Goal: Transaction & Acquisition: Purchase product/service

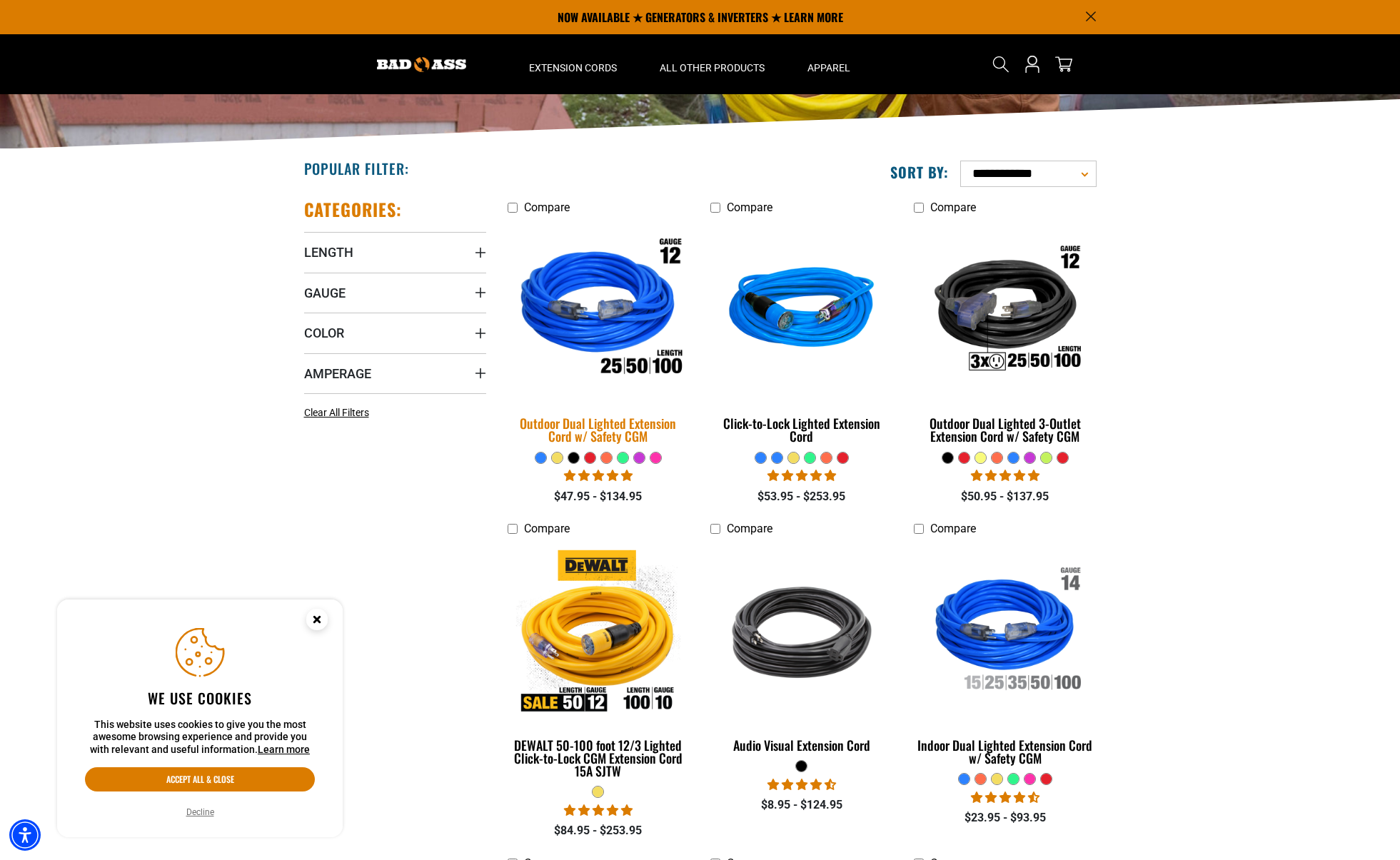
scroll to position [181, 0]
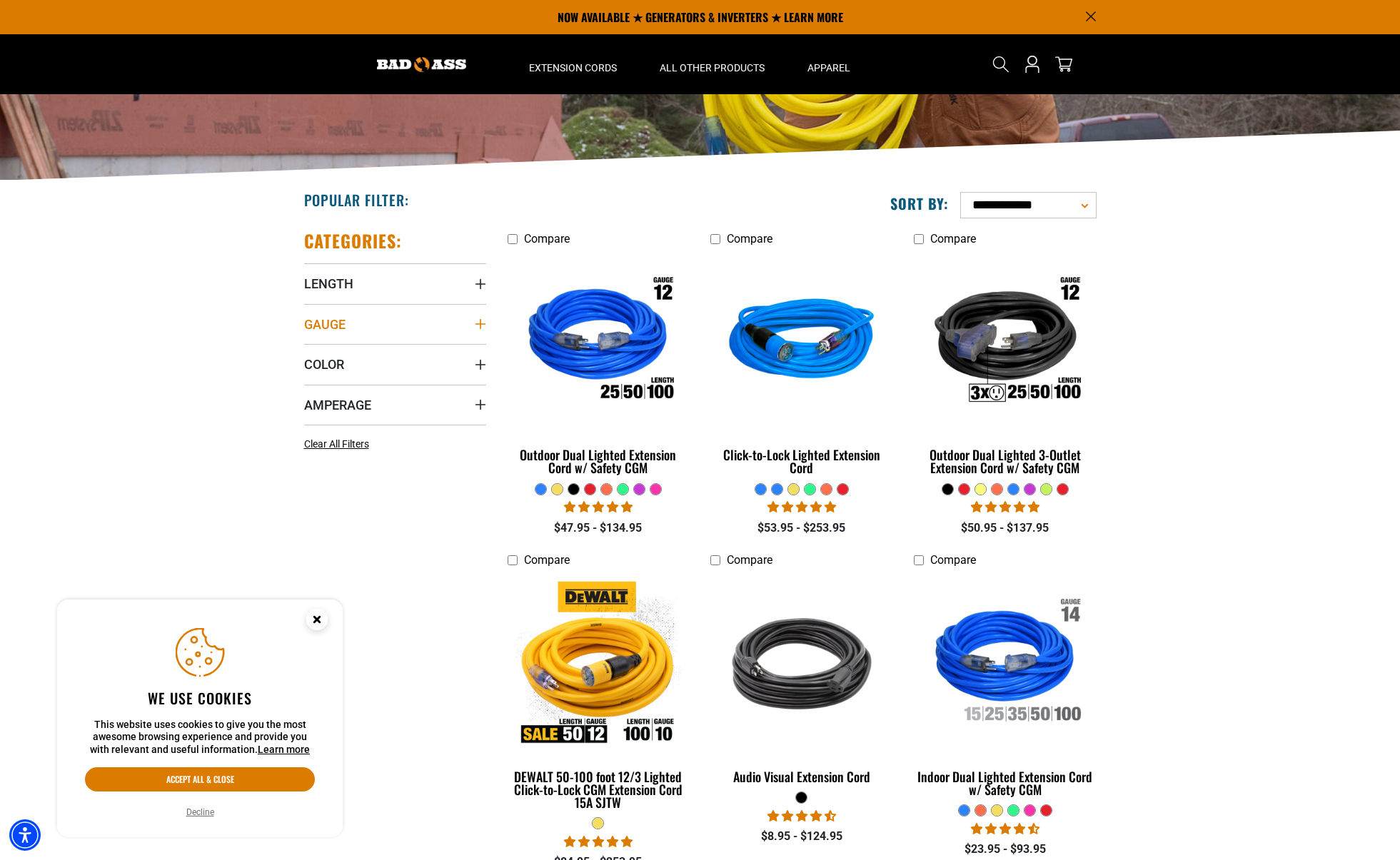
click at [321, 322] on span "Gauge" at bounding box center [324, 325] width 41 height 16
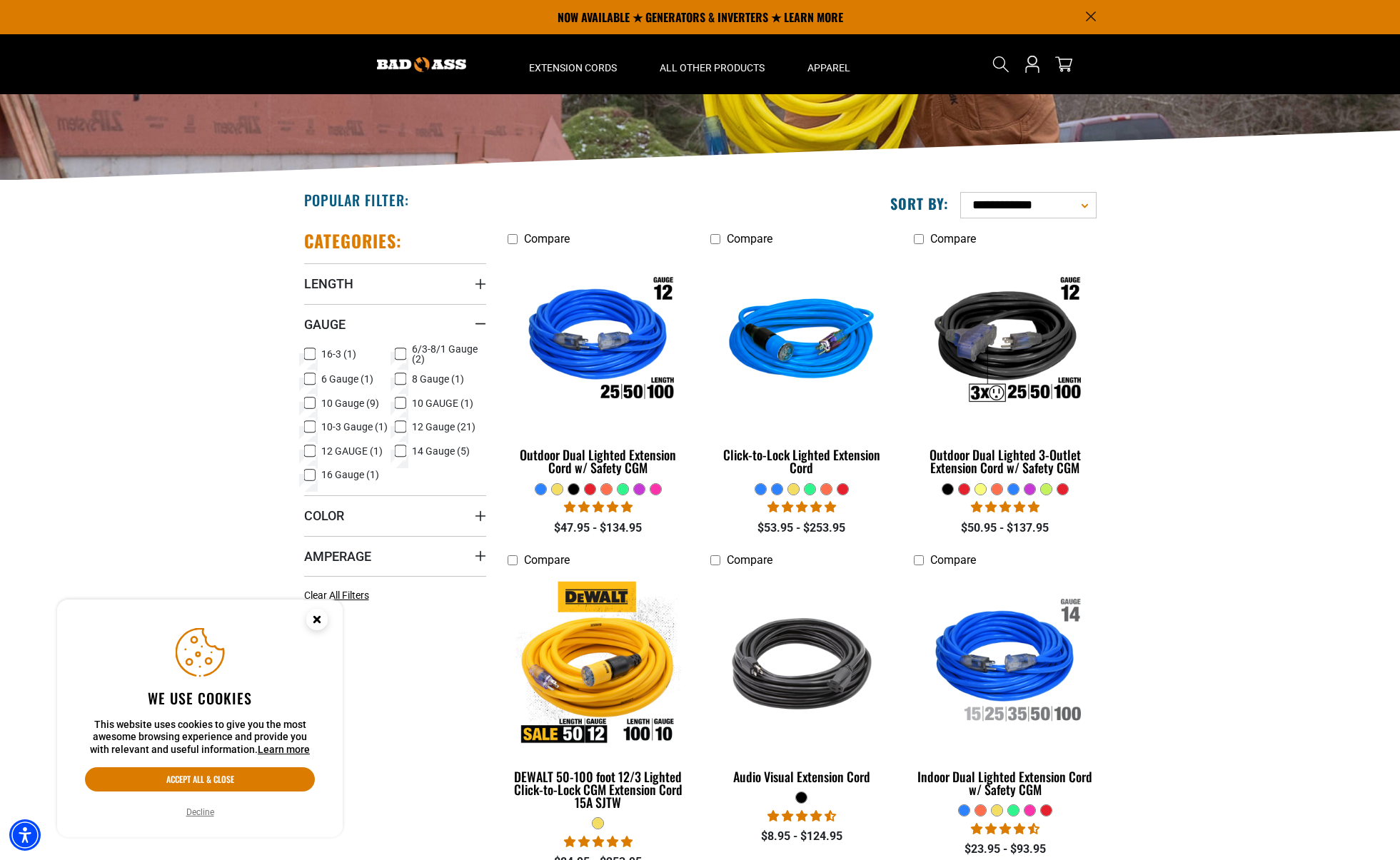
click at [422, 376] on span "8 Gauge (1)" at bounding box center [438, 378] width 52 height 10
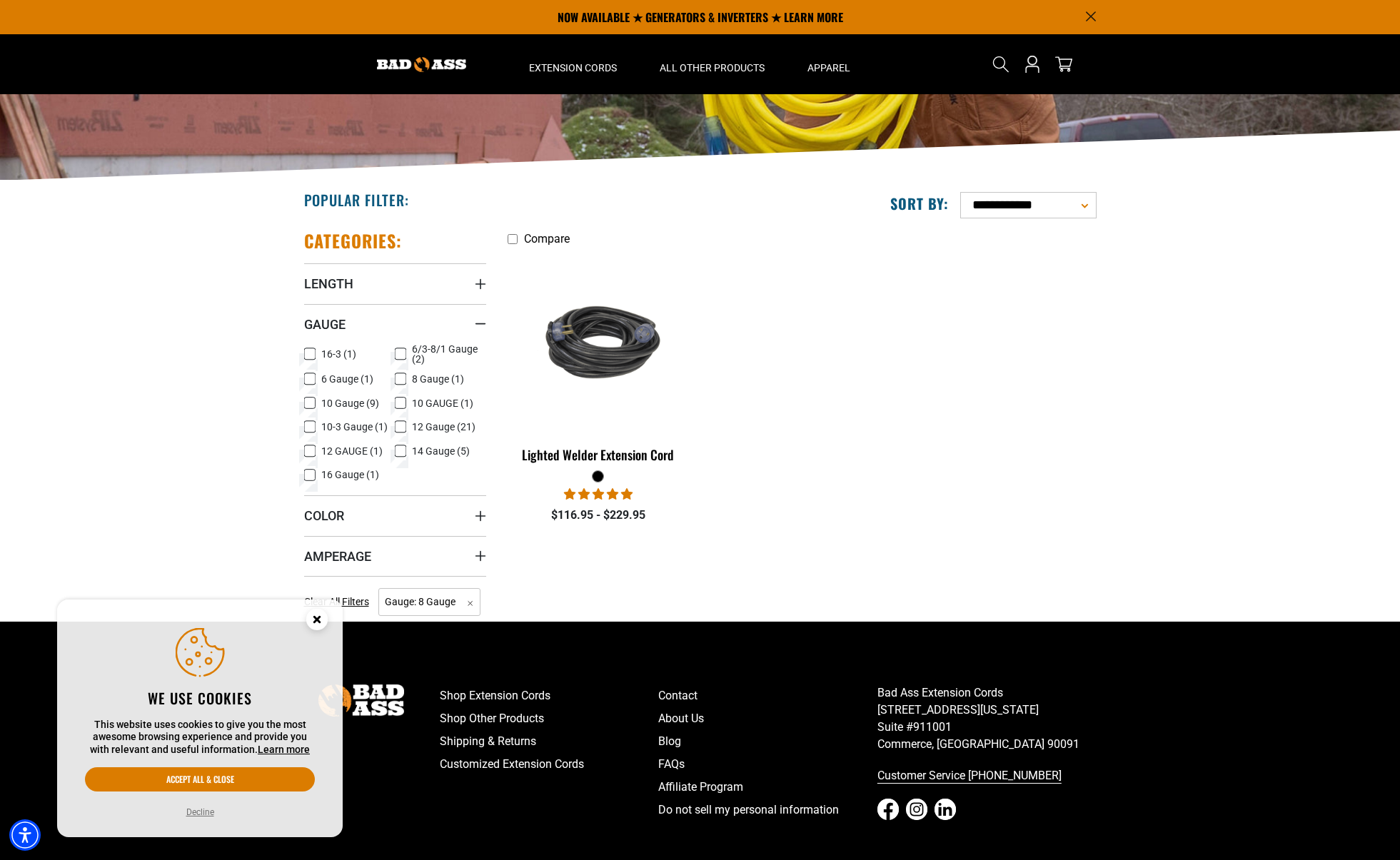
click at [433, 367] on li "6/3-8/1 Gauge (2) 6/3-8/1 Gauge (2 products)" at bounding box center [441, 357] width 91 height 25
click at [430, 370] on label "8 Gauge (1) 8 Gauge (1 product)" at bounding box center [441, 378] width 91 height 19
click at [426, 403] on span "10 GAUGE (1)" at bounding box center [443, 402] width 61 height 10
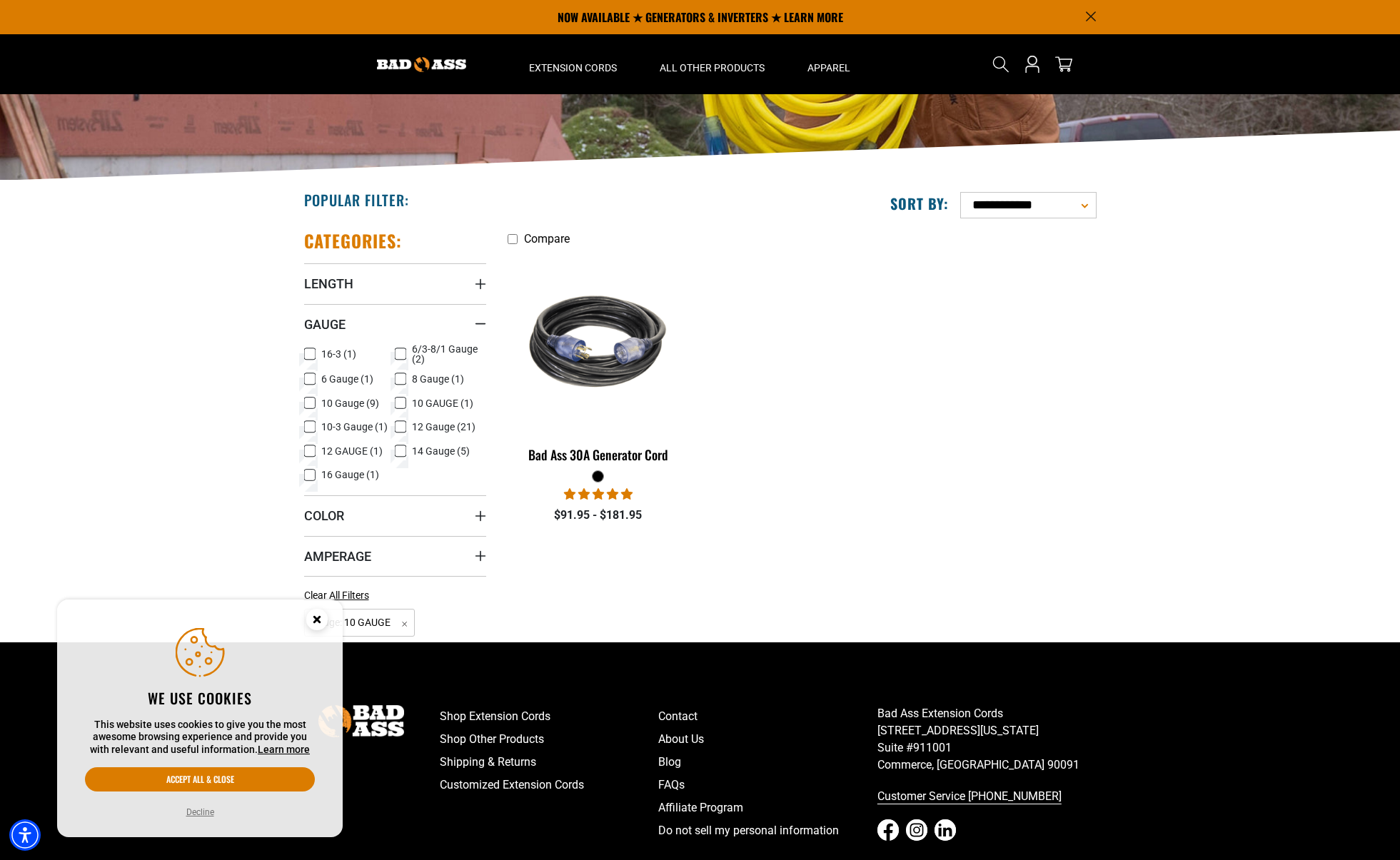
click at [427, 403] on span "10 GAUGE (1)" at bounding box center [443, 402] width 61 height 10
click at [351, 402] on span "10 Gauge (9)" at bounding box center [349, 402] width 57 height 10
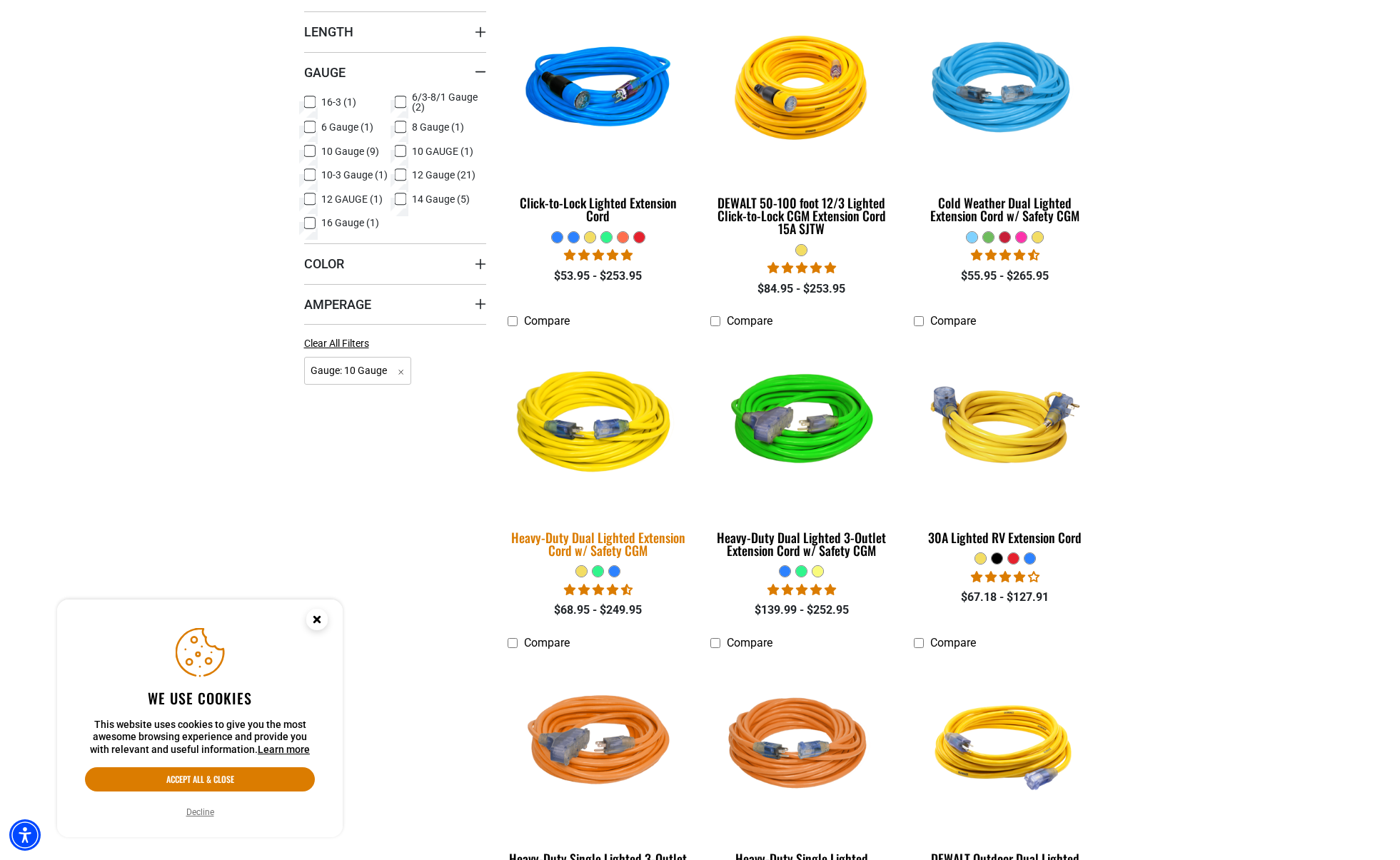
scroll to position [456, 1]
